Goal: Transaction & Acquisition: Purchase product/service

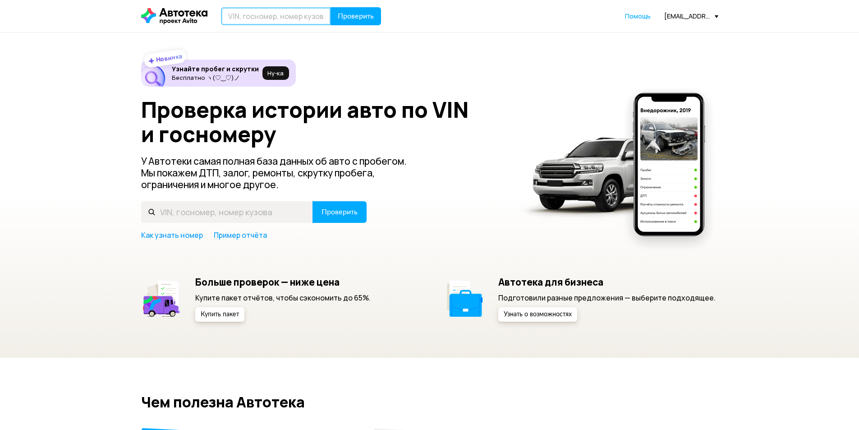
click at [302, 21] on input "text" at bounding box center [276, 16] width 110 height 18
type input "С488МЕ27"
click at [330, 7] on button "Проверить" at bounding box center [355, 16] width 50 height 18
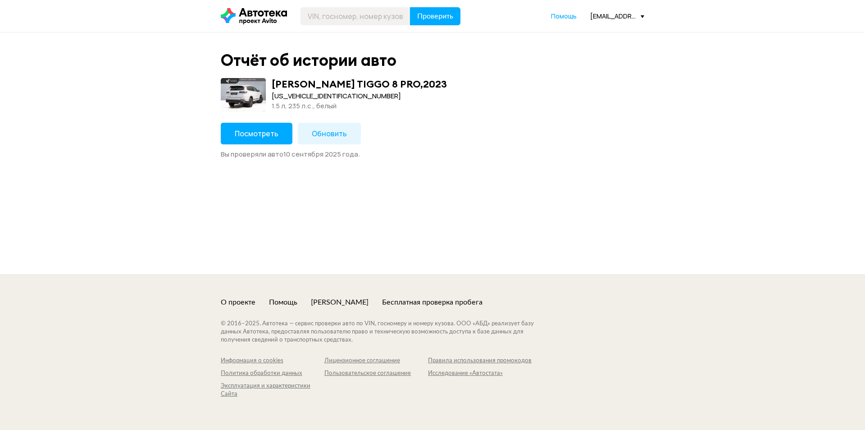
click at [278, 140] on button "Посмотреть" at bounding box center [257, 134] width 72 height 22
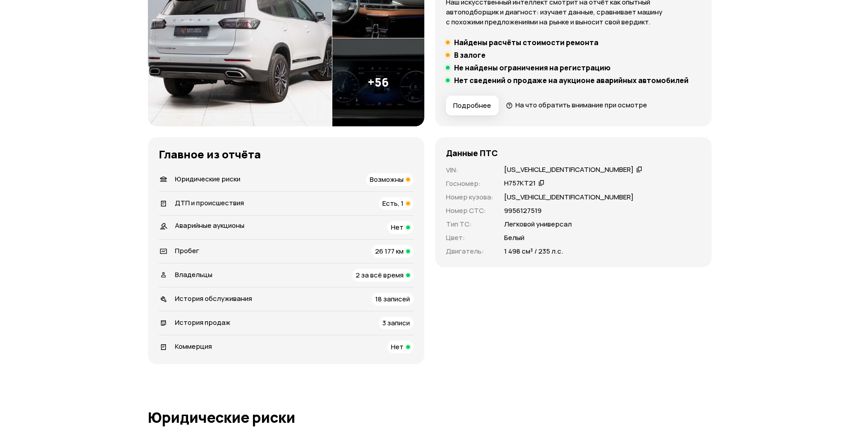
scroll to position [316, 0]
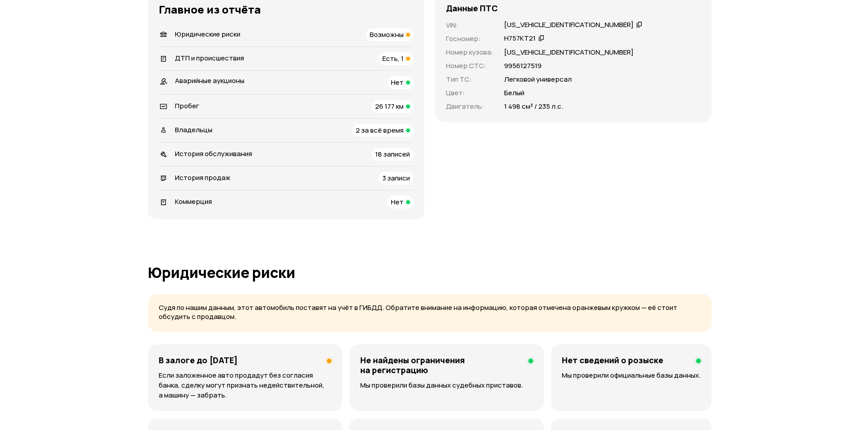
click at [374, 39] on div "Возможны" at bounding box center [389, 34] width 47 height 13
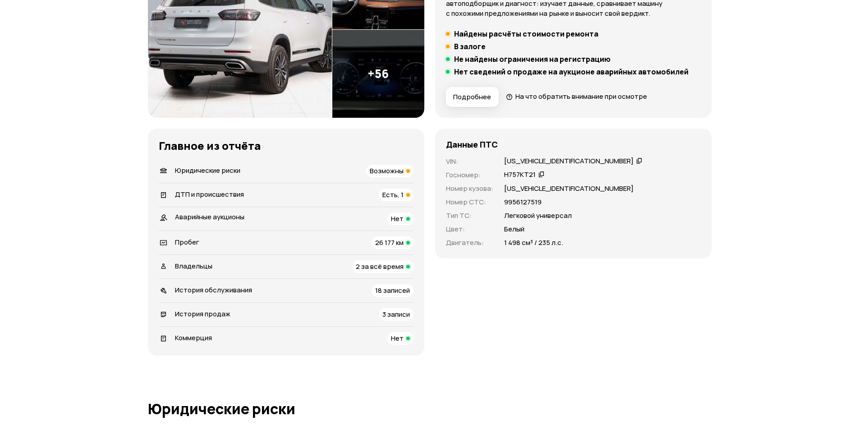
scroll to position [180, 0]
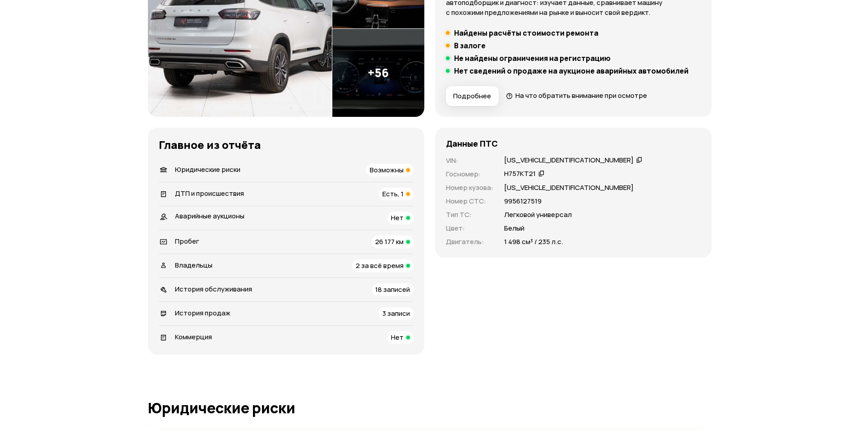
click at [515, 176] on div "Н757КТ21" at bounding box center [520, 173] width 32 height 9
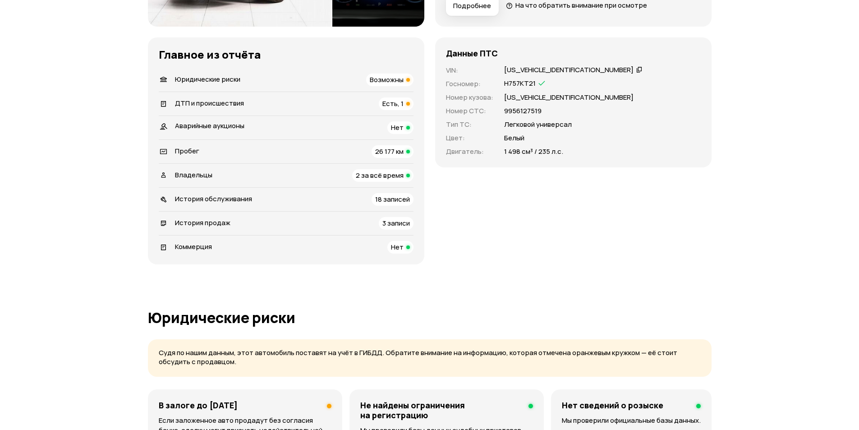
click at [515, 177] on div "Данные ПТС VIN : [US_VEHICLE_IDENTIFICATION_NUMBER]   Госномер : Н757КТ21   Ном…" at bounding box center [573, 150] width 276 height 227
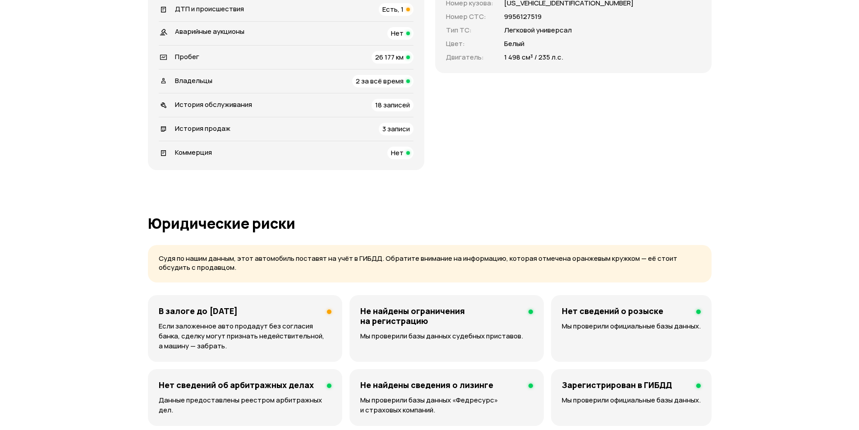
scroll to position [316, 0]
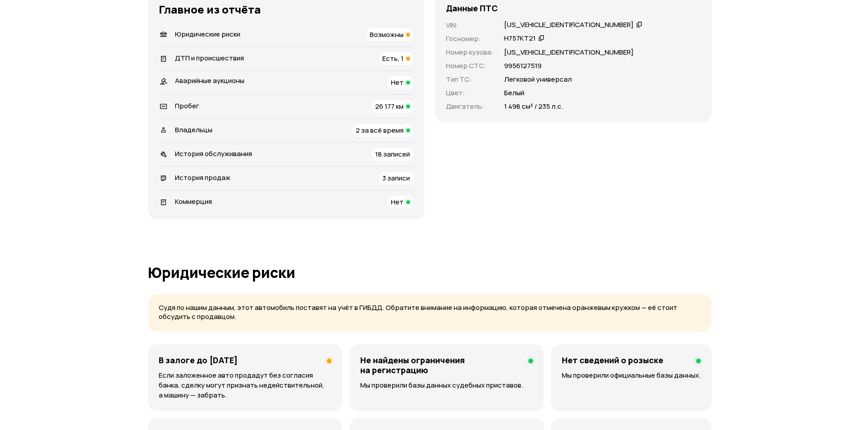
drag, startPoint x: 307, startPoint y: 344, endPoint x: 341, endPoint y: 207, distance: 141.7
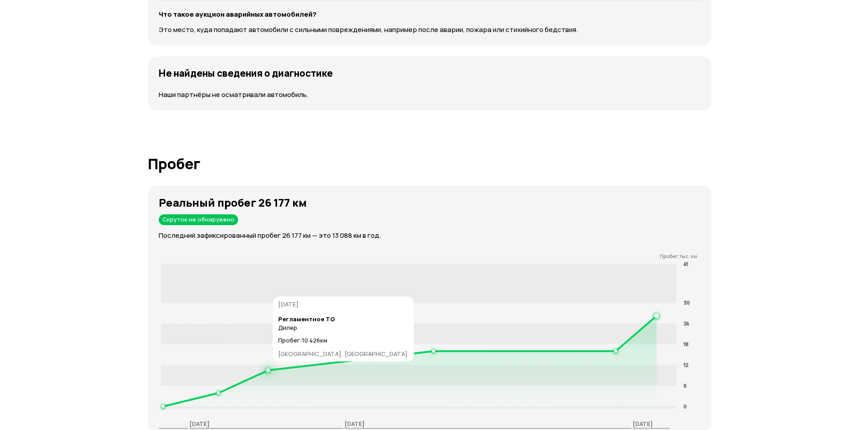
scroll to position [1082, 0]
